Goal: Information Seeking & Learning: Learn about a topic

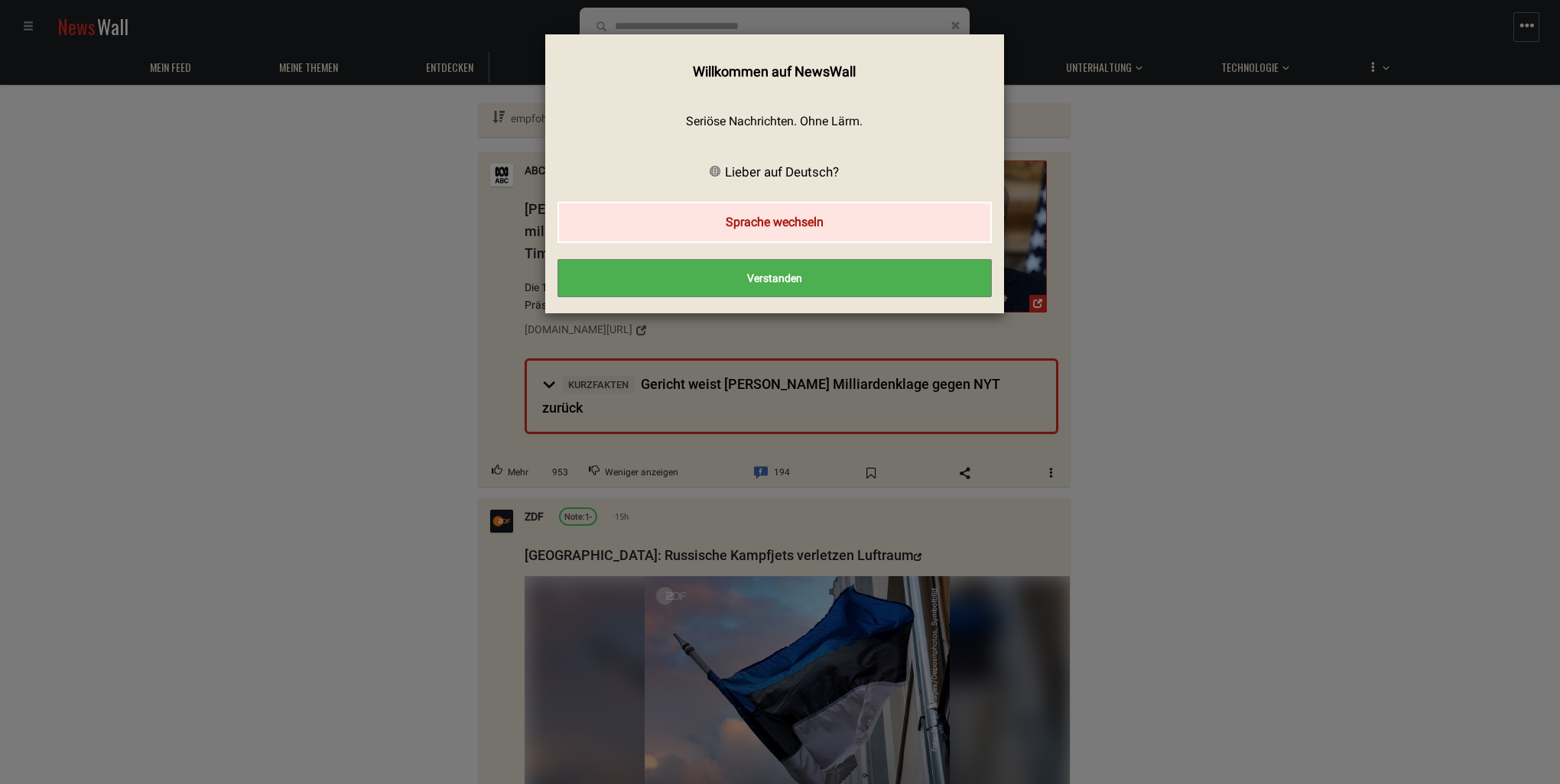
click at [761, 224] on button "Sprache wechseln" at bounding box center [775, 222] width 434 height 40
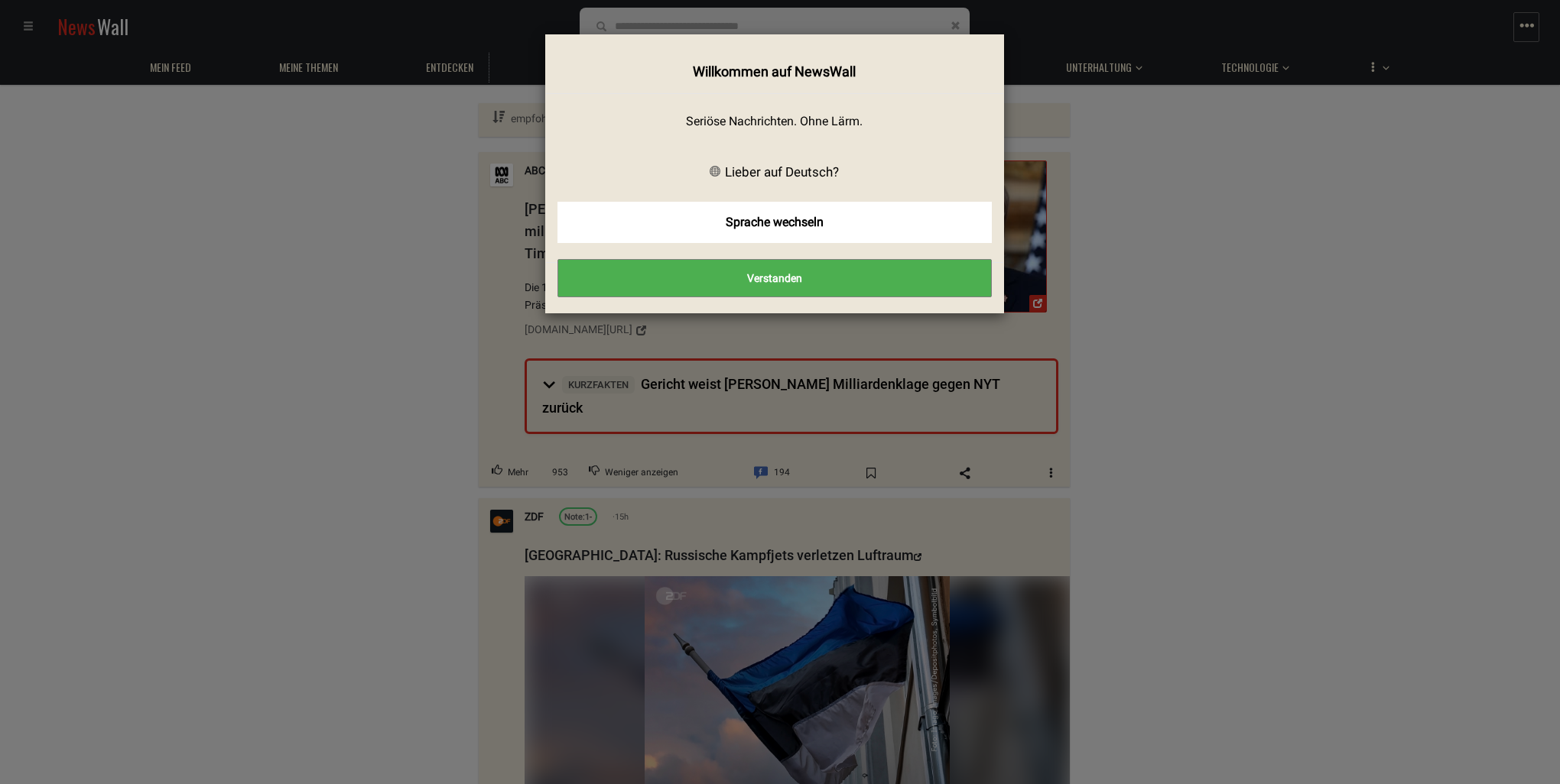
click at [762, 279] on button "Verstanden" at bounding box center [775, 278] width 434 height 39
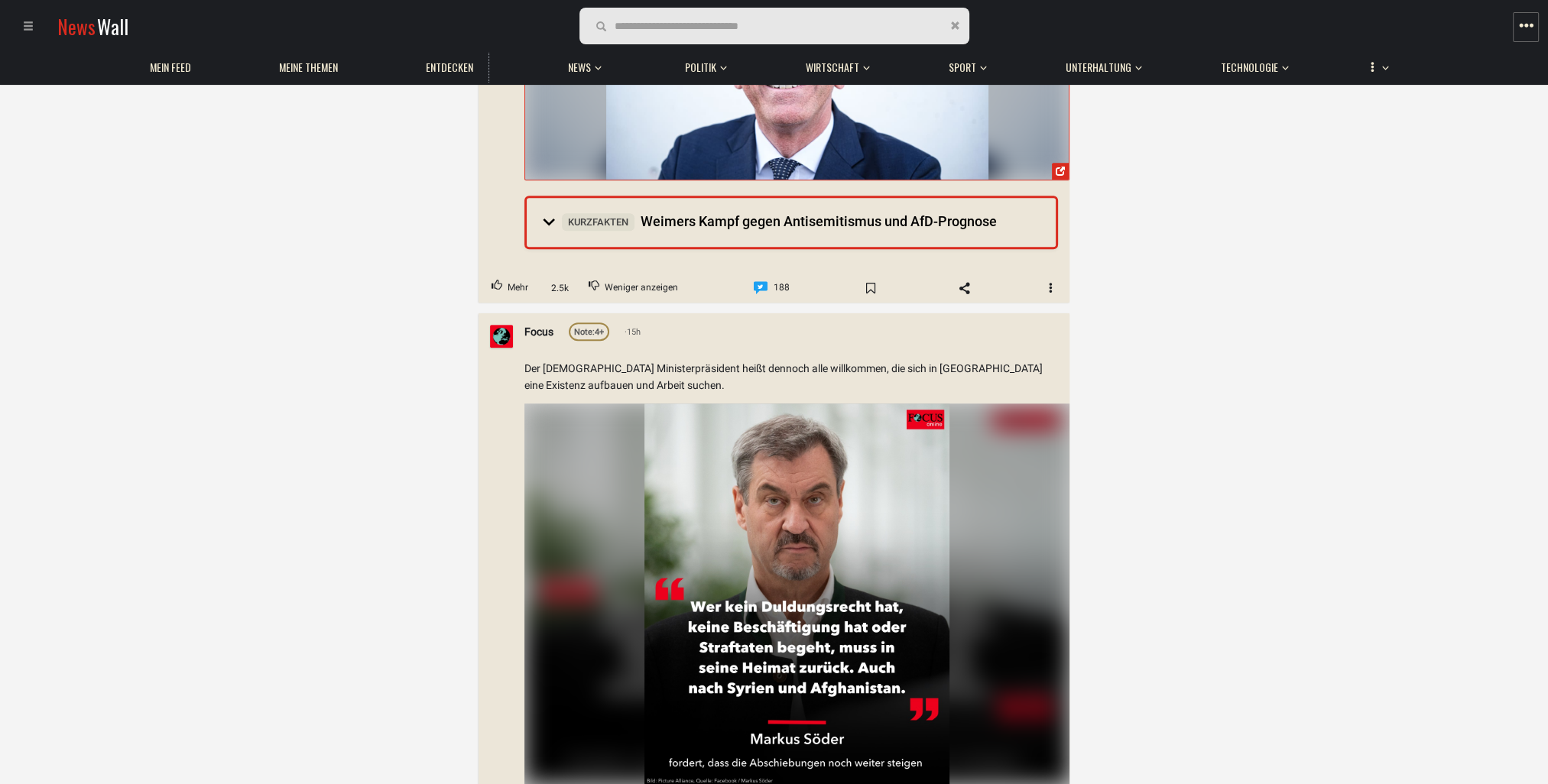
scroll to position [917, 0]
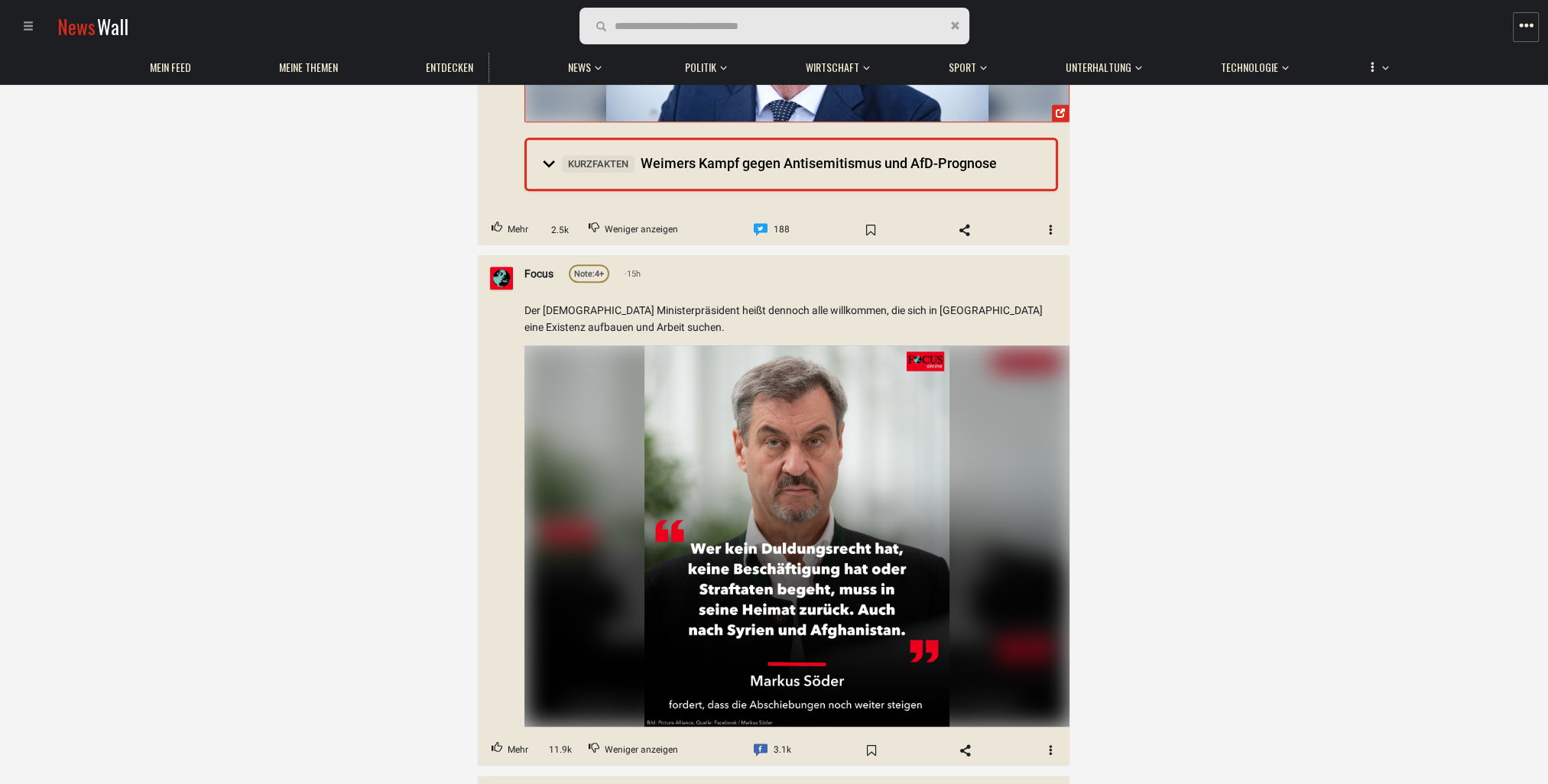
drag, startPoint x: 286, startPoint y: 274, endPoint x: 1178, endPoint y: 595, distance: 948.0
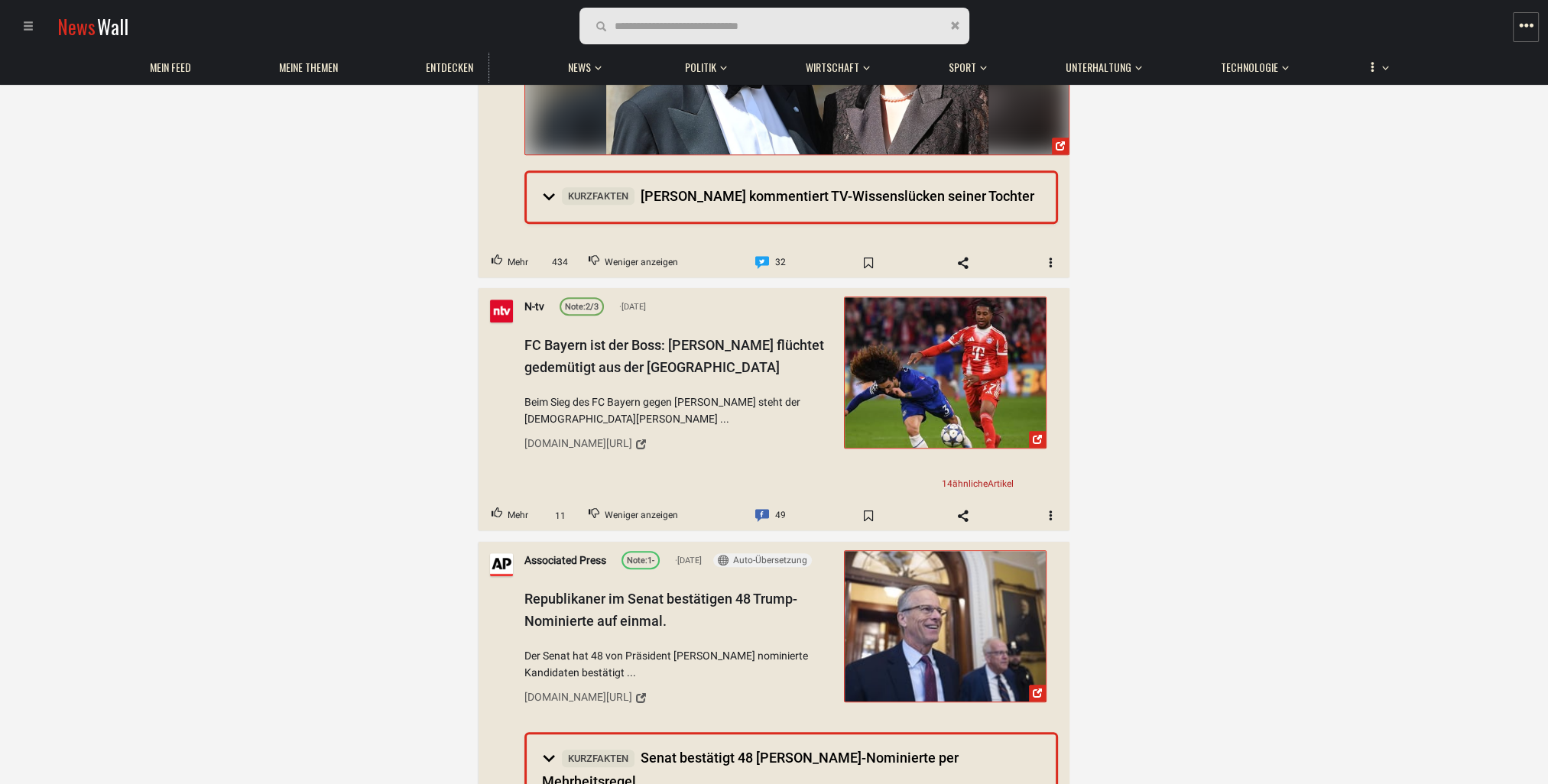
scroll to position [9170, 0]
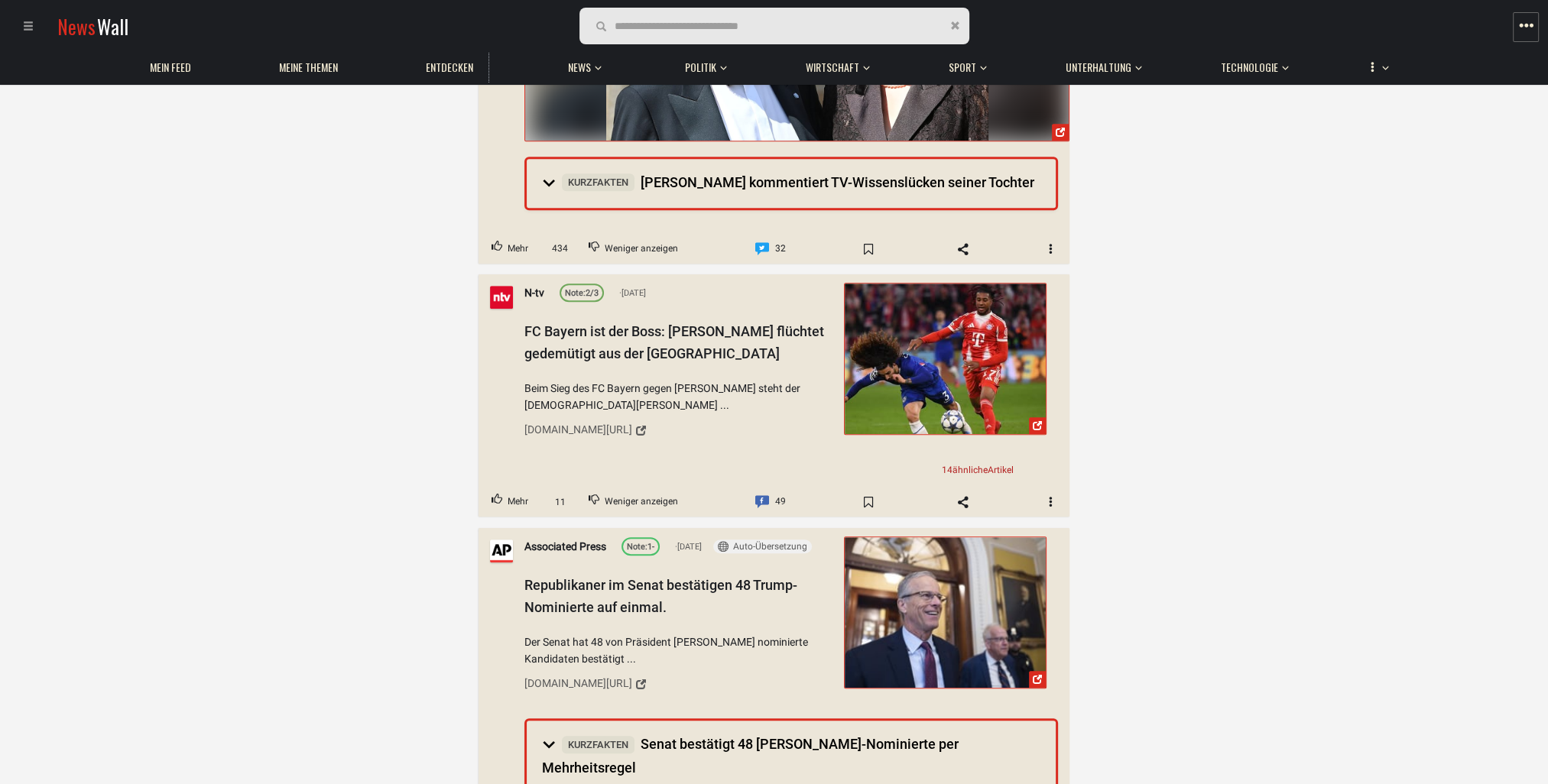
drag, startPoint x: 462, startPoint y: 338, endPoint x: 447, endPoint y: 324, distance: 20.5
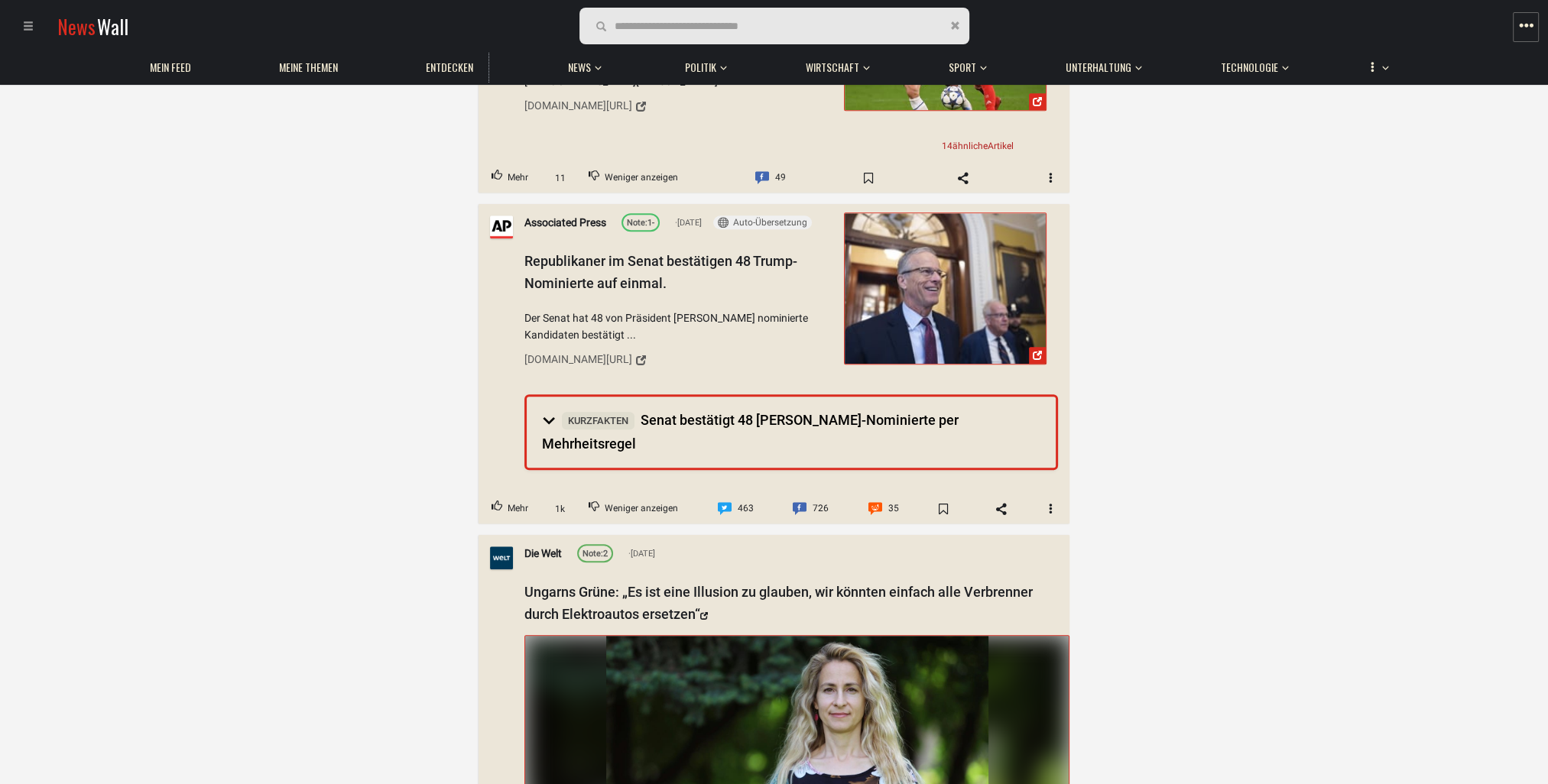
scroll to position [9552, 0]
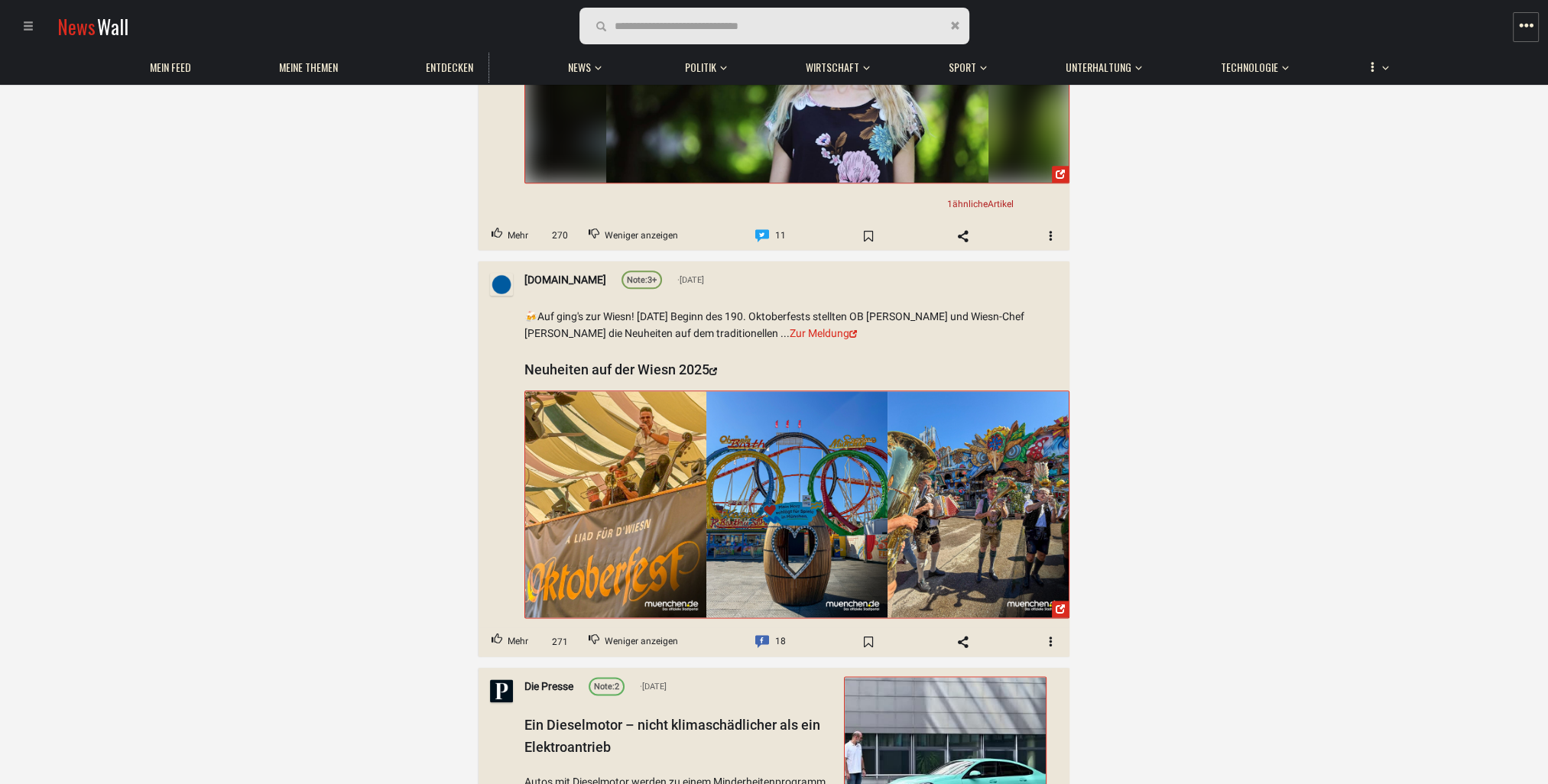
scroll to position [10163, 0]
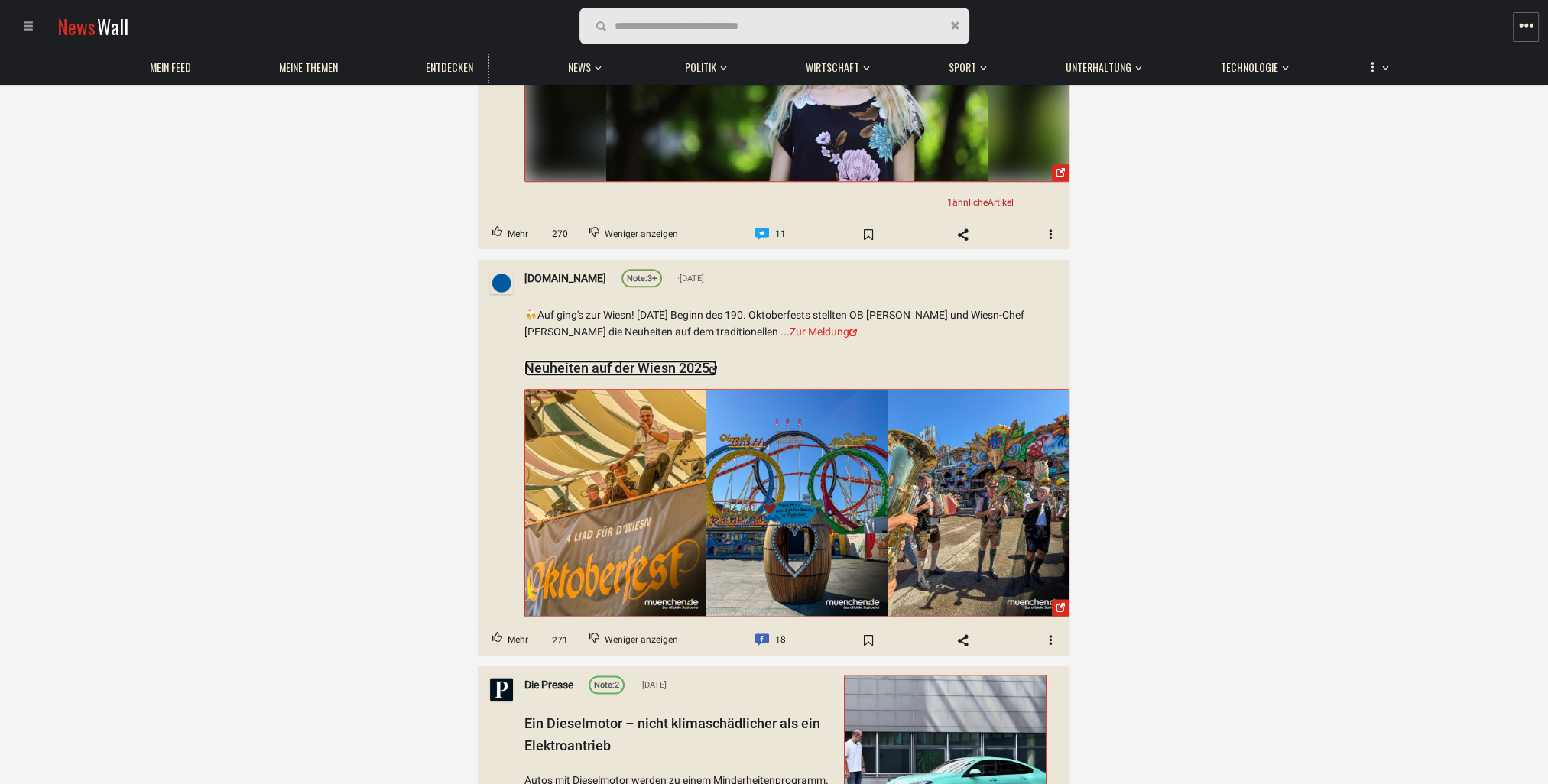
click at [603, 360] on link "Neuheiten auf der Wiesn 2025" at bounding box center [620, 368] width 193 height 16
